Goal: Find specific page/section: Find specific page/section

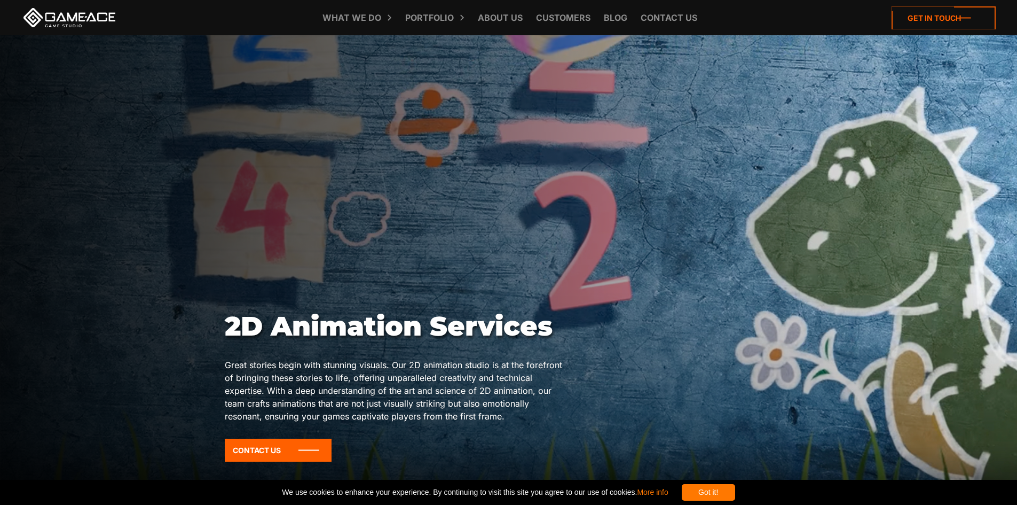
click at [950, 18] on icon at bounding box center [944, 17] width 104 height 23
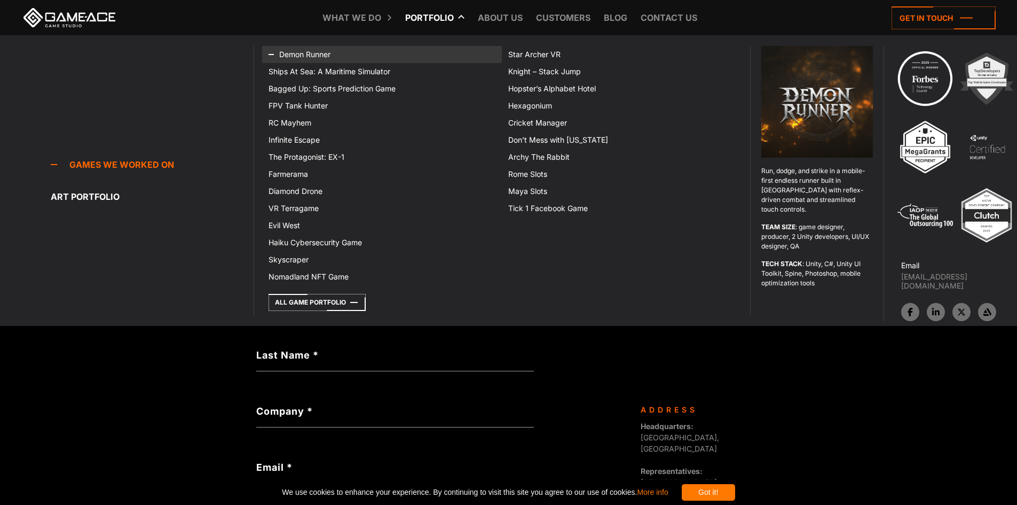
click at [288, 53] on icon at bounding box center [282, 54] width 26 height 17
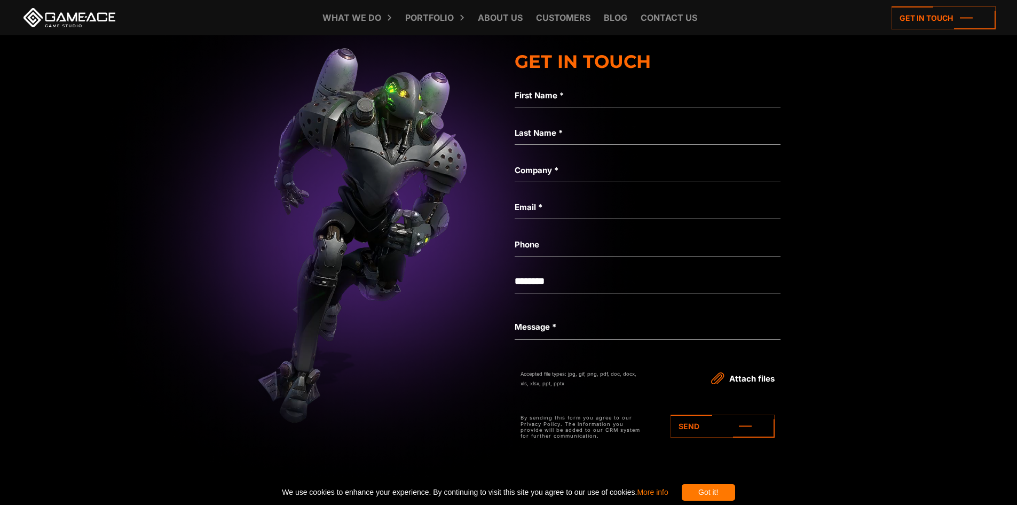
scroll to position [2614, 0]
